Goal: Information Seeking & Learning: Learn about a topic

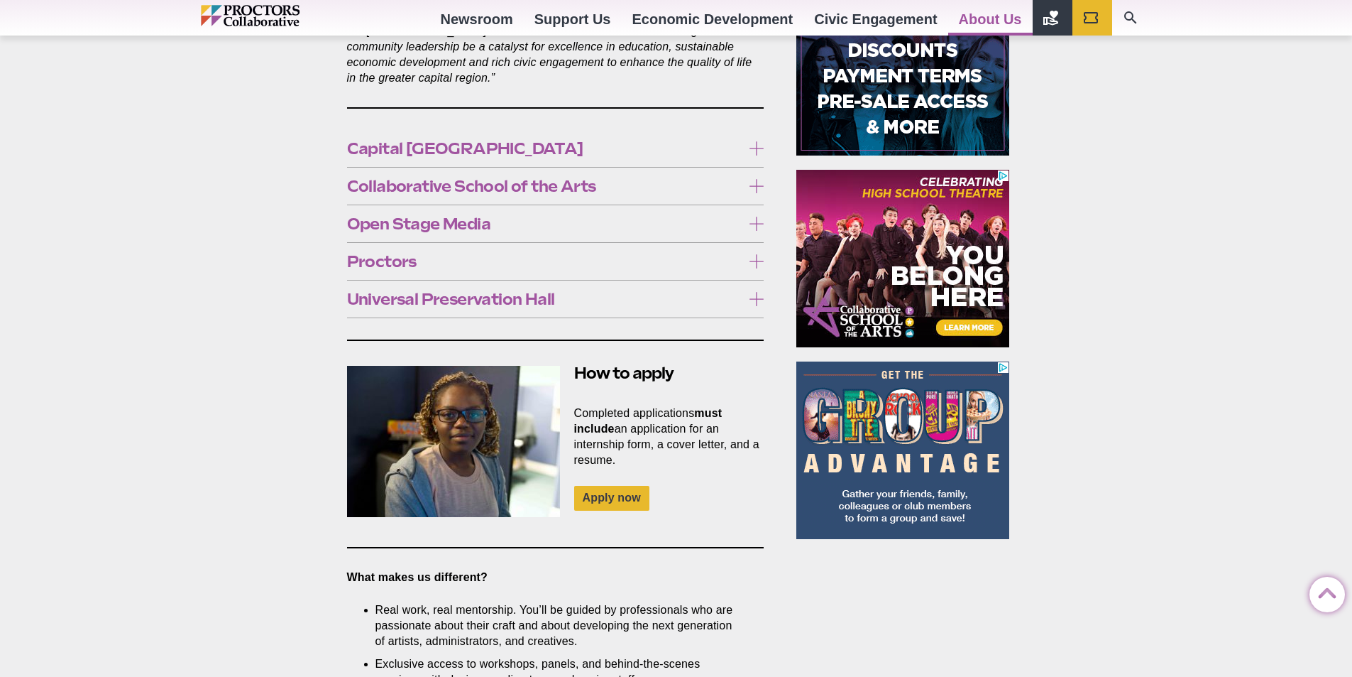
scroll to position [852, 0]
click at [747, 135] on label "Capital [GEOGRAPHIC_DATA]" at bounding box center [555, 148] width 417 height 26
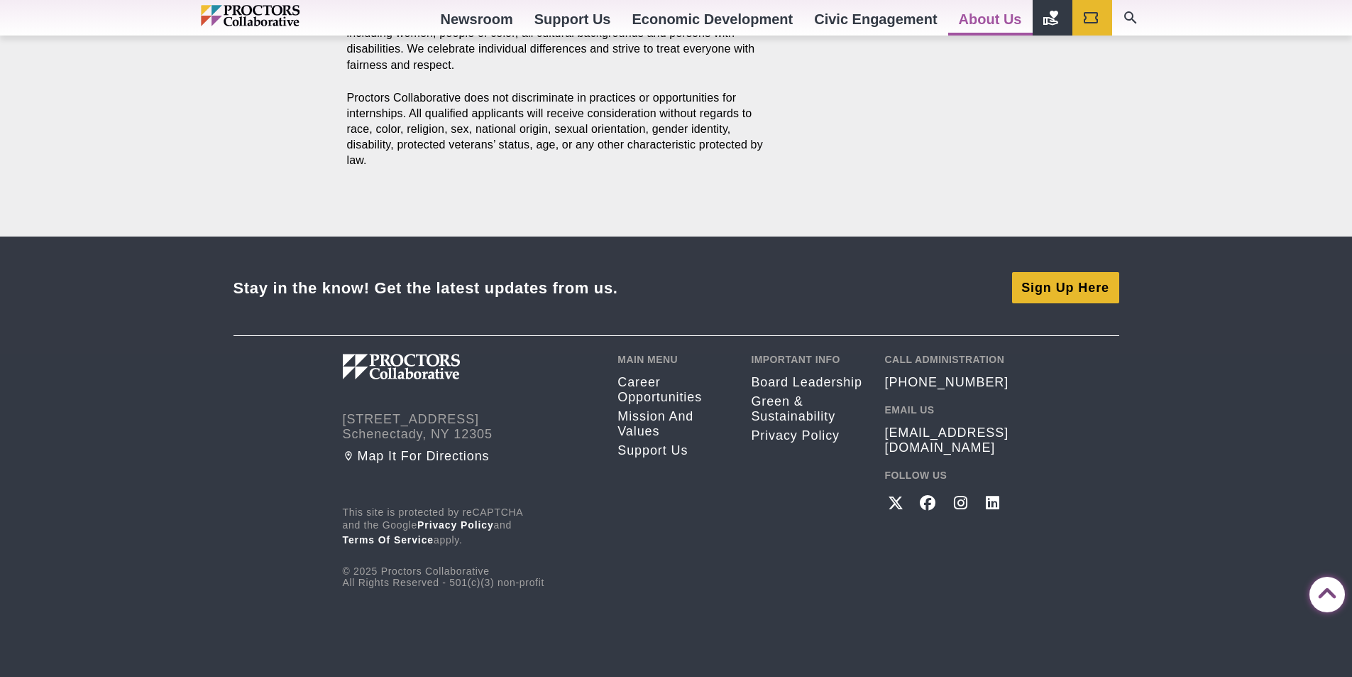
scroll to position [2196, 0]
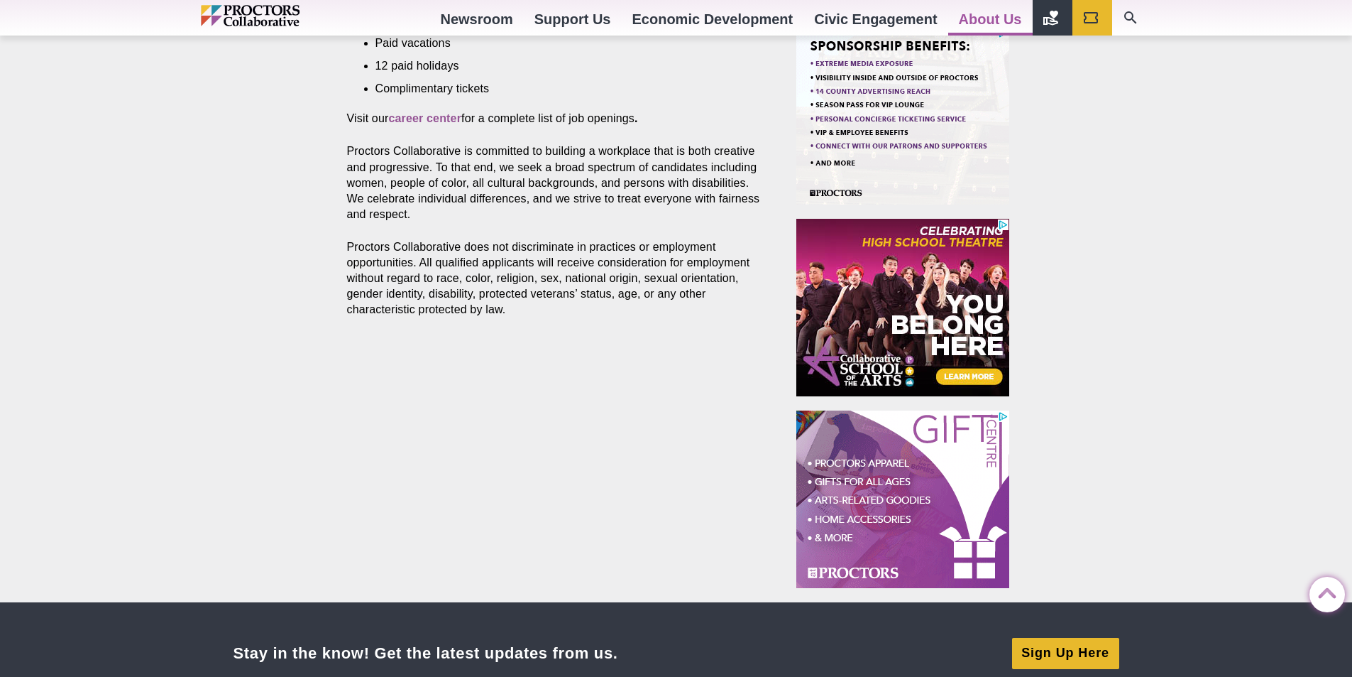
scroll to position [804, 0]
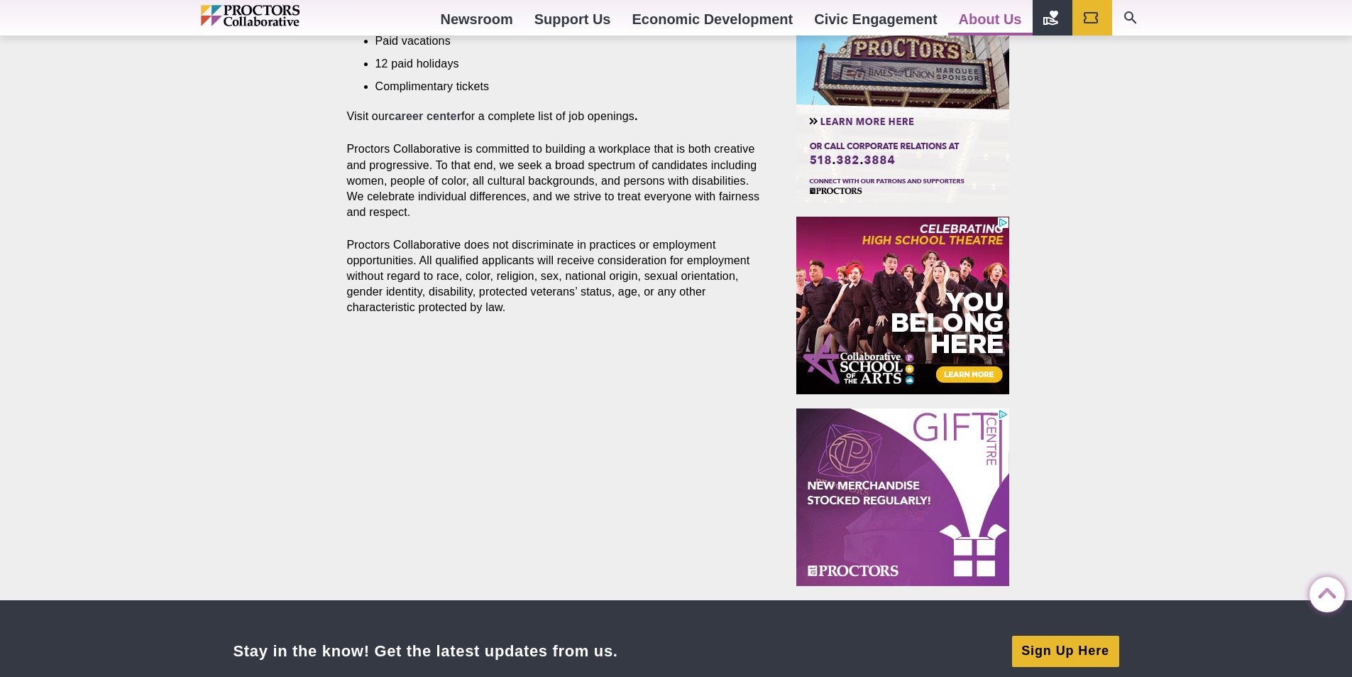
click at [434, 110] on strong "career center" at bounding box center [424, 116] width 73 height 12
